Goal: Navigation & Orientation: Find specific page/section

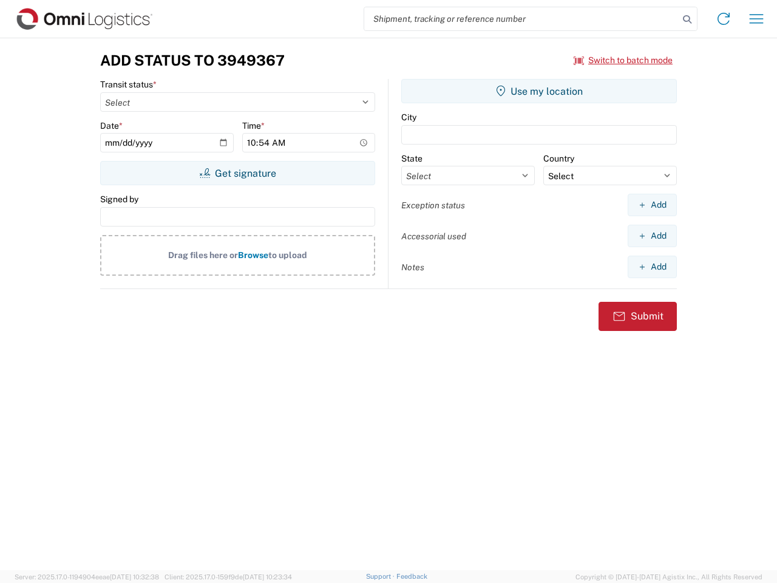
click at [521, 19] on input "search" at bounding box center [521, 18] width 314 height 23
click at [687, 19] on icon at bounding box center [687, 19] width 17 height 17
click at [724, 19] on icon at bounding box center [723, 18] width 19 height 19
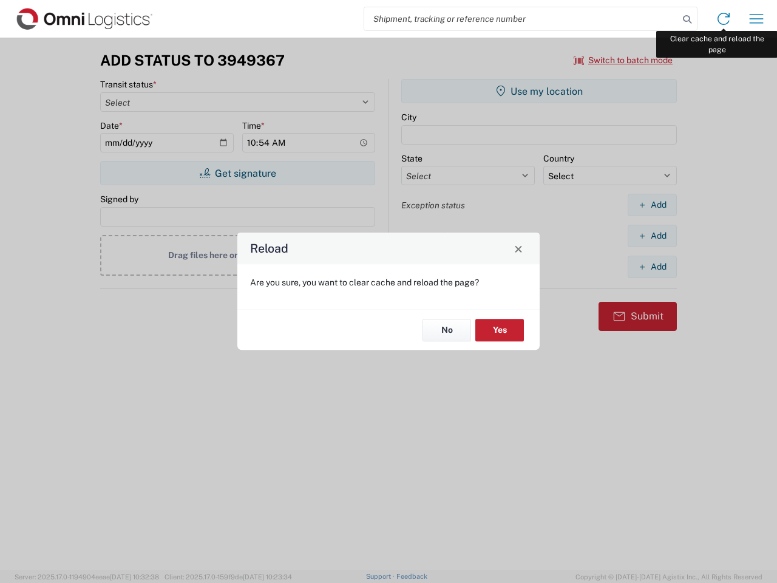
click at [756, 19] on div "Reload Are you sure, you want to clear cache and reload the page? No Yes" at bounding box center [388, 291] width 777 height 583
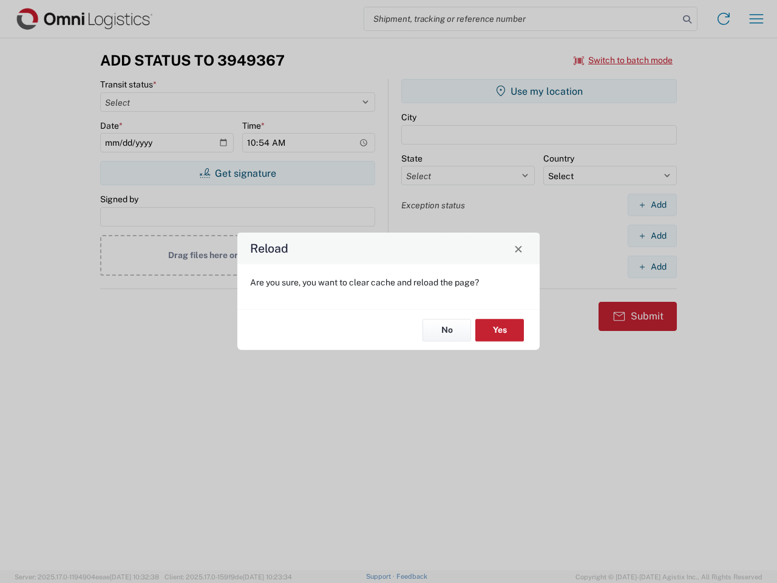
click at [623, 60] on div "Reload Are you sure, you want to clear cache and reload the page? No Yes" at bounding box center [388, 291] width 777 height 583
click at [237, 173] on div "Reload Are you sure, you want to clear cache and reload the page? No Yes" at bounding box center [388, 291] width 777 height 583
click at [539, 91] on div "Reload Are you sure, you want to clear cache and reload the page? No Yes" at bounding box center [388, 291] width 777 height 583
click at [652, 205] on div "Reload Are you sure, you want to clear cache and reload the page? No Yes" at bounding box center [388, 291] width 777 height 583
click at [652, 236] on div "Reload Are you sure, you want to clear cache and reload the page? No Yes" at bounding box center [388, 291] width 777 height 583
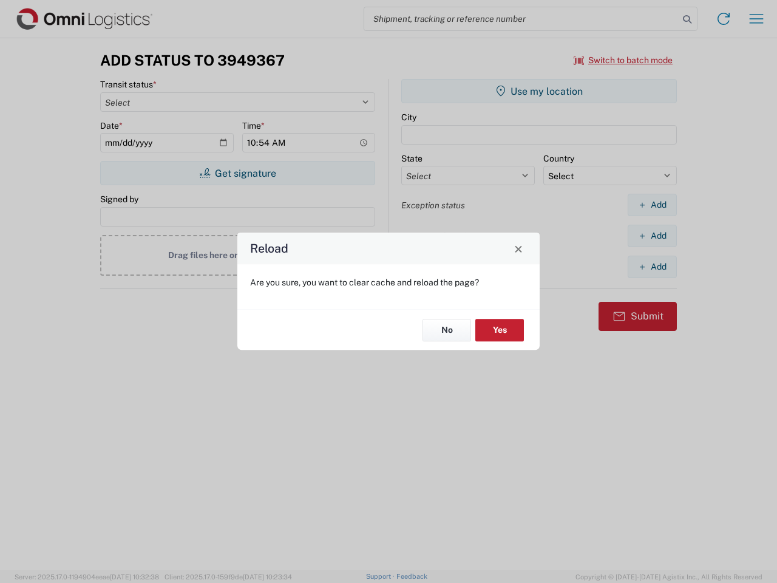
click at [652, 266] on div "Reload Are you sure, you want to clear cache and reload the page? No Yes" at bounding box center [388, 291] width 777 height 583
